Goal: Task Accomplishment & Management: Use online tool/utility

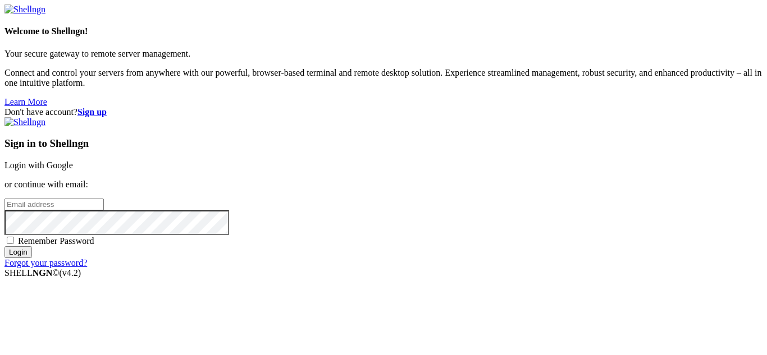
type input "miles"
click at [73, 161] on link "Login with Google" at bounding box center [38, 166] width 68 height 10
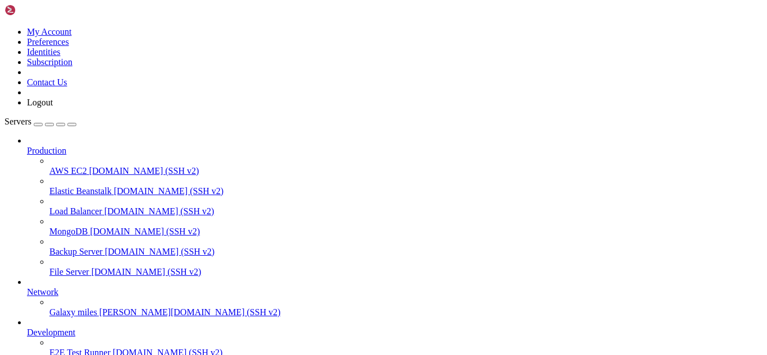
click at [75, 308] on span "Galaxy" at bounding box center [62, 313] width 26 height 10
